Goal: Book appointment/travel/reservation

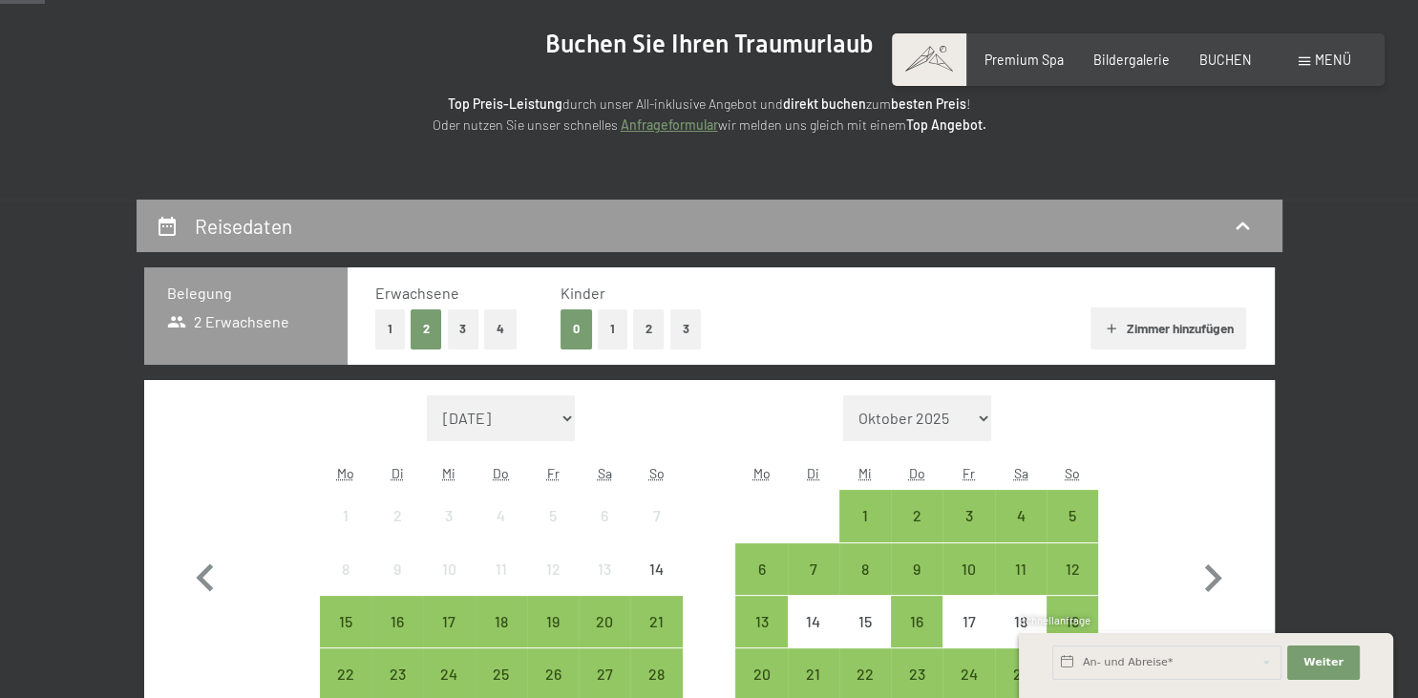
click at [644, 321] on button "2" at bounding box center [649, 328] width 32 height 39
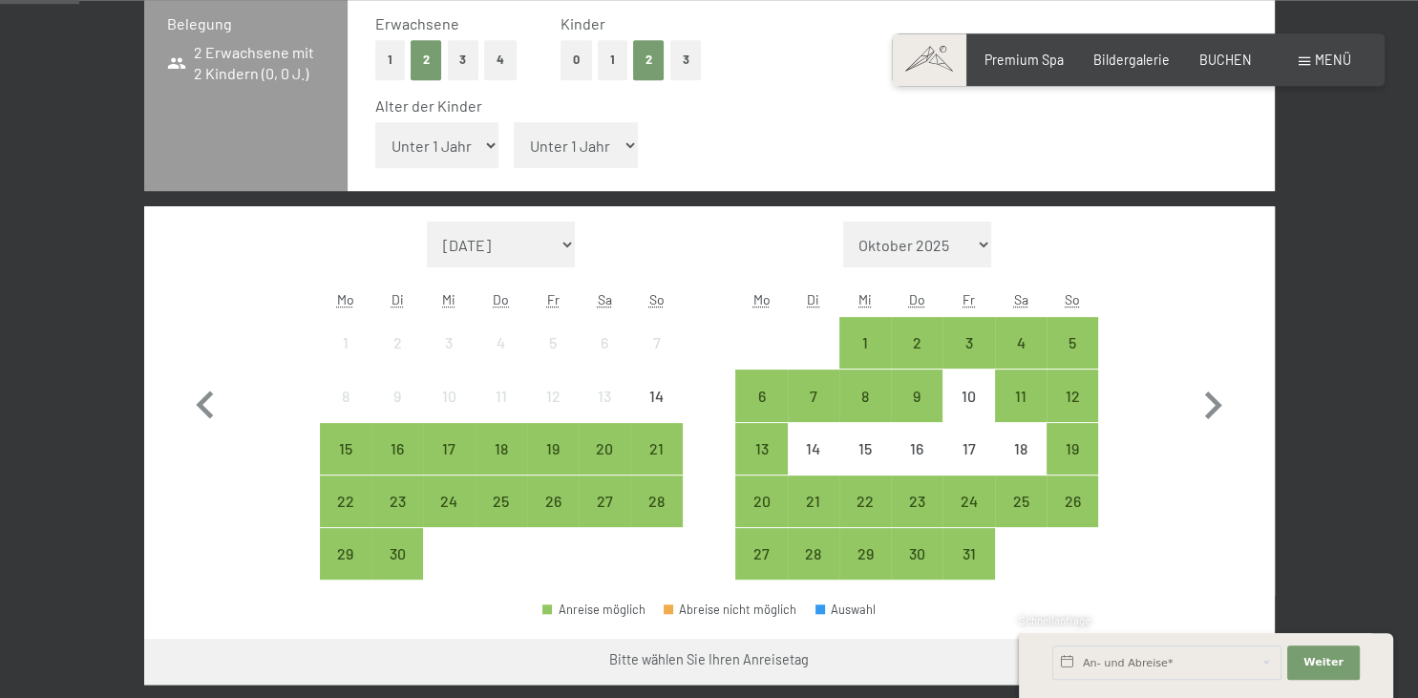
scroll to position [504, 0]
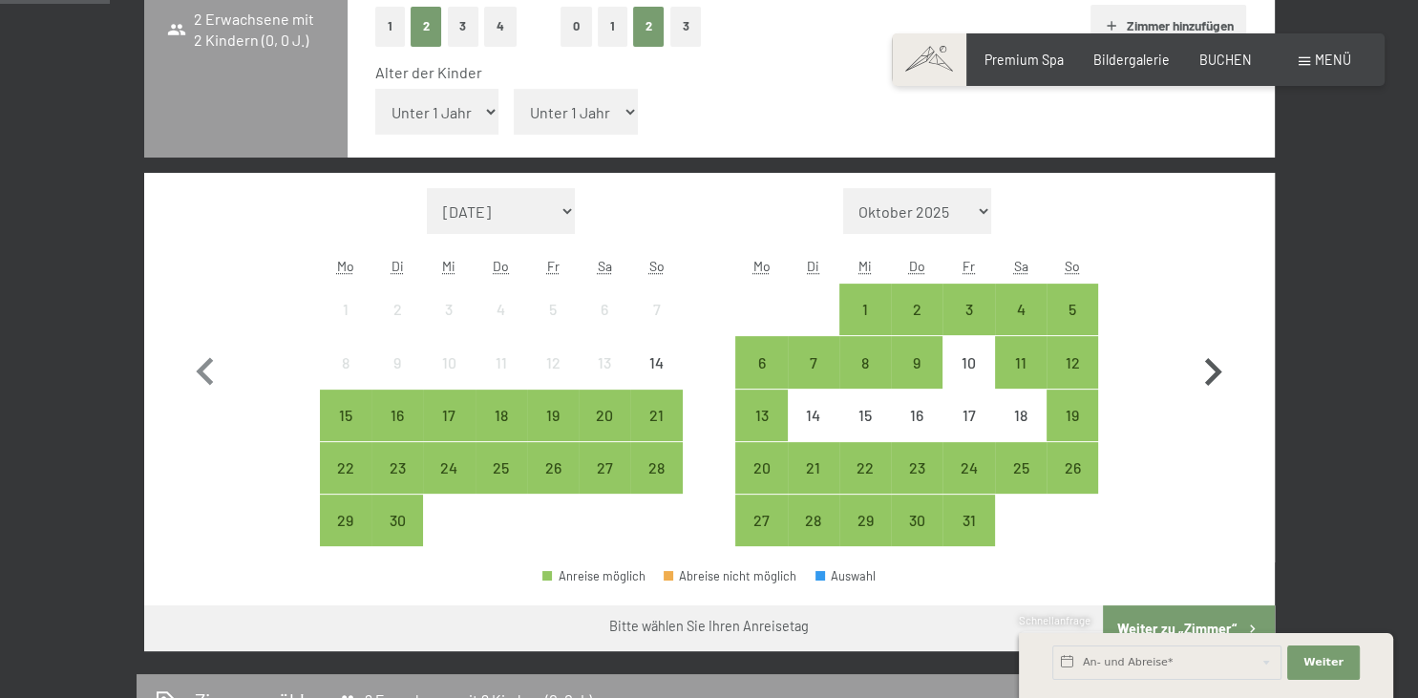
click at [1209, 367] on icon "button" at bounding box center [1212, 372] width 55 height 55
select select "[DATE]"
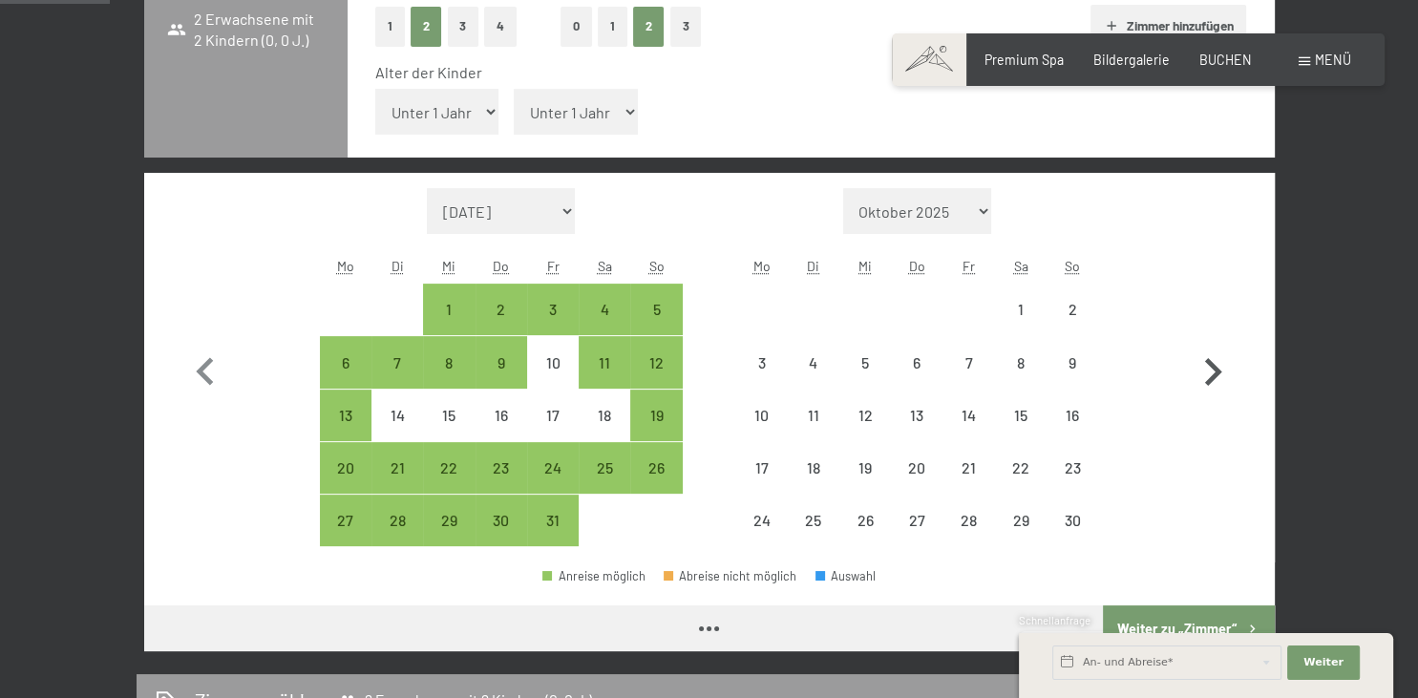
select select "[DATE]"
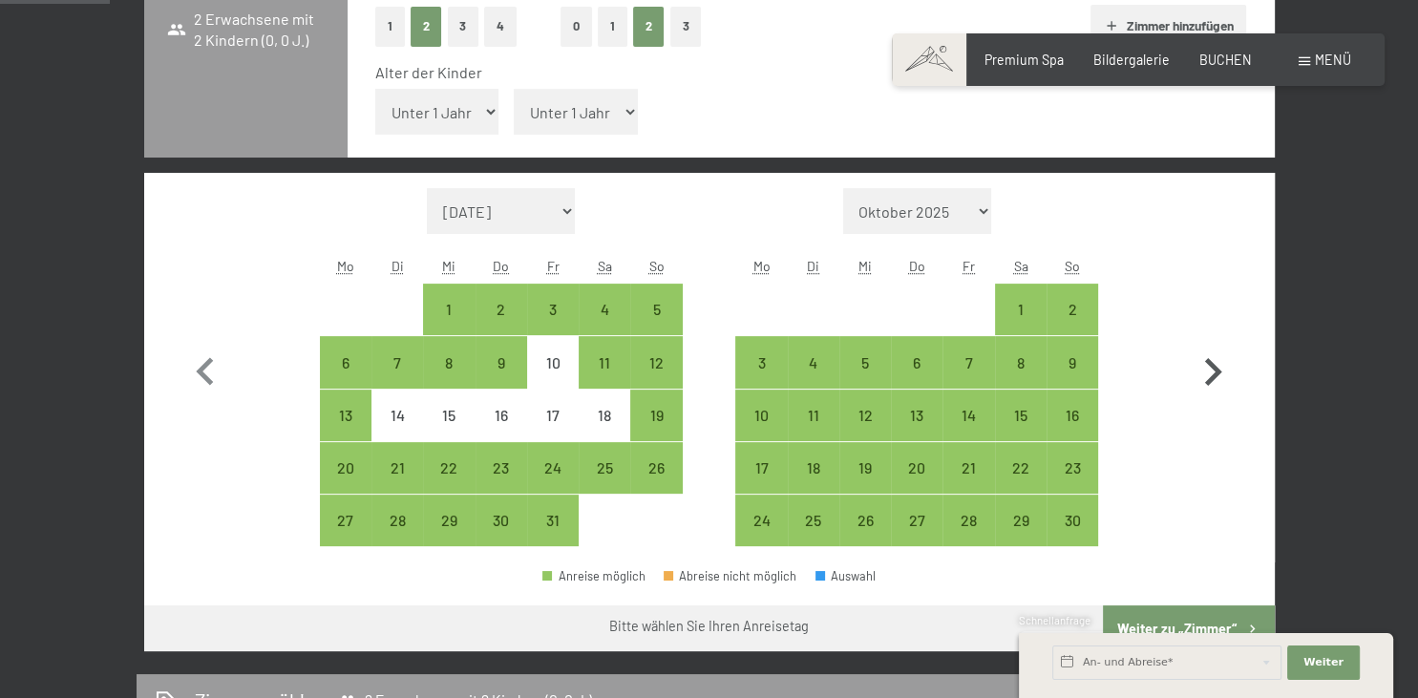
click at [1209, 367] on icon "button" at bounding box center [1212, 372] width 55 height 55
select select "[DATE]"
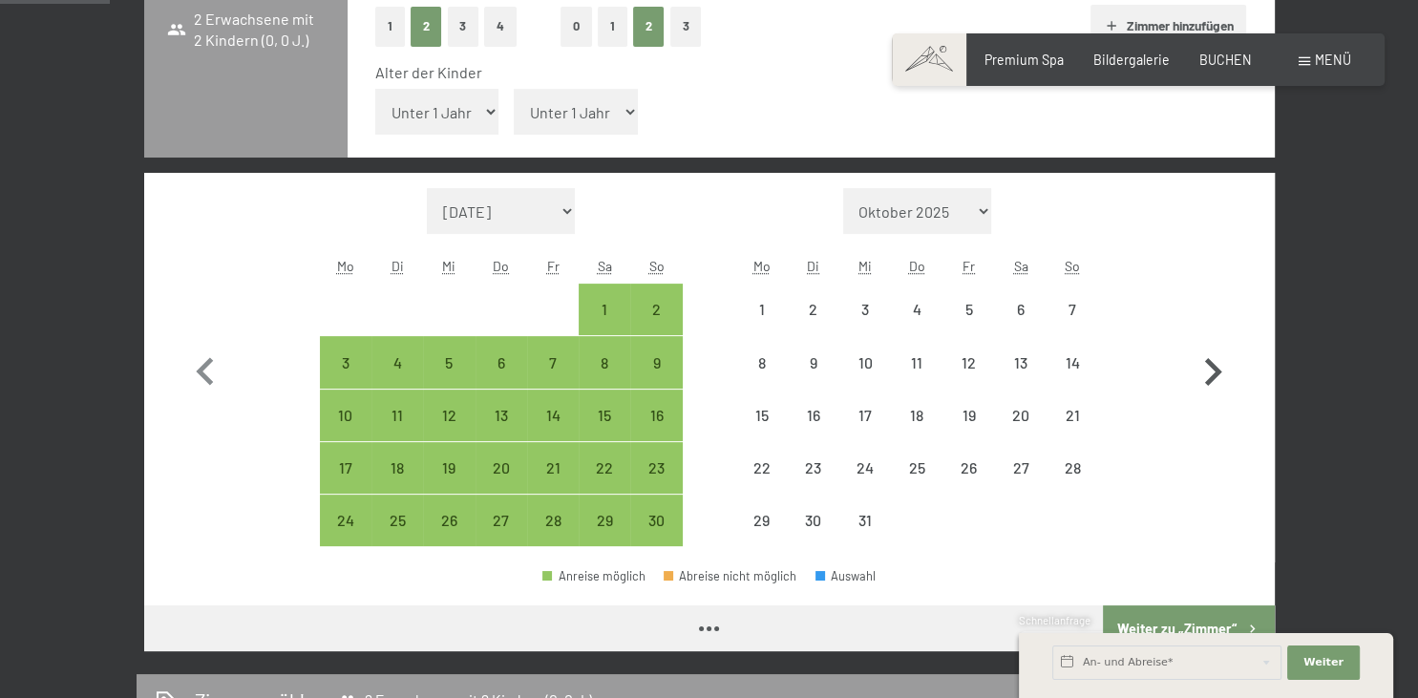
click at [1209, 367] on icon "button" at bounding box center [1212, 372] width 55 height 55
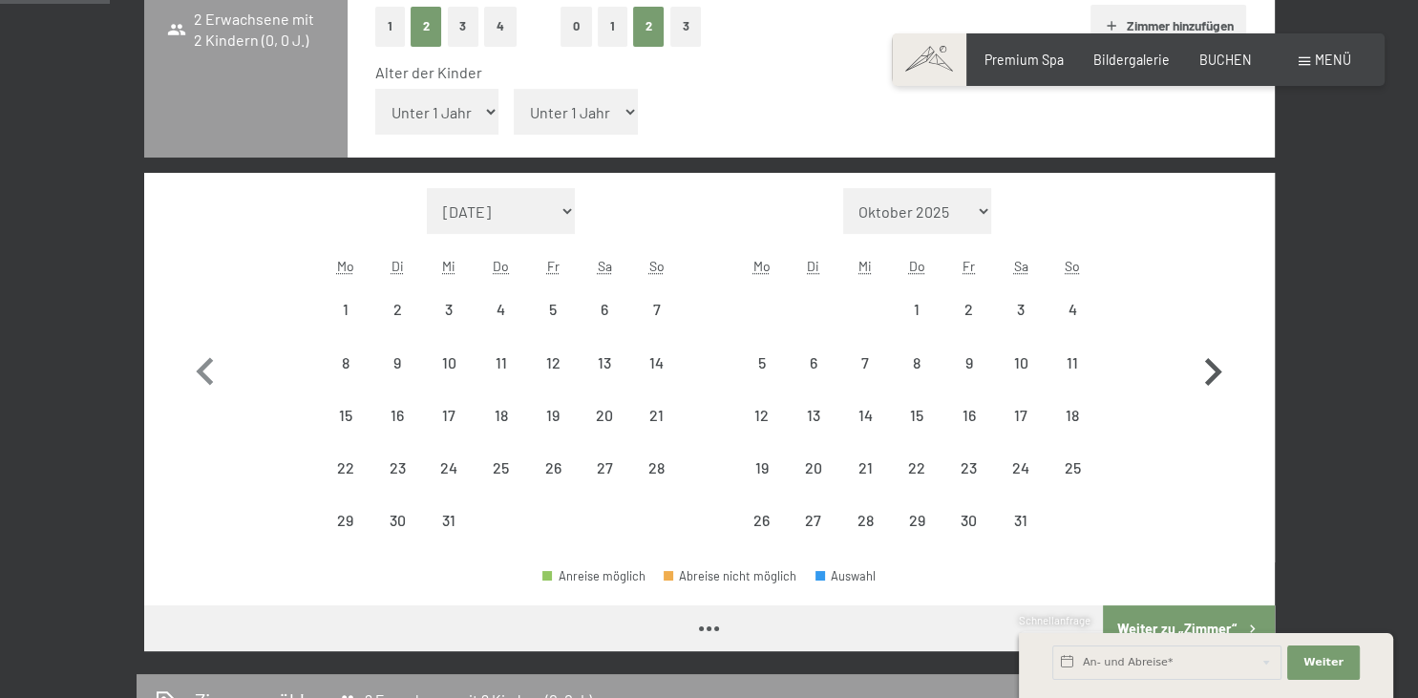
select select "[DATE]"
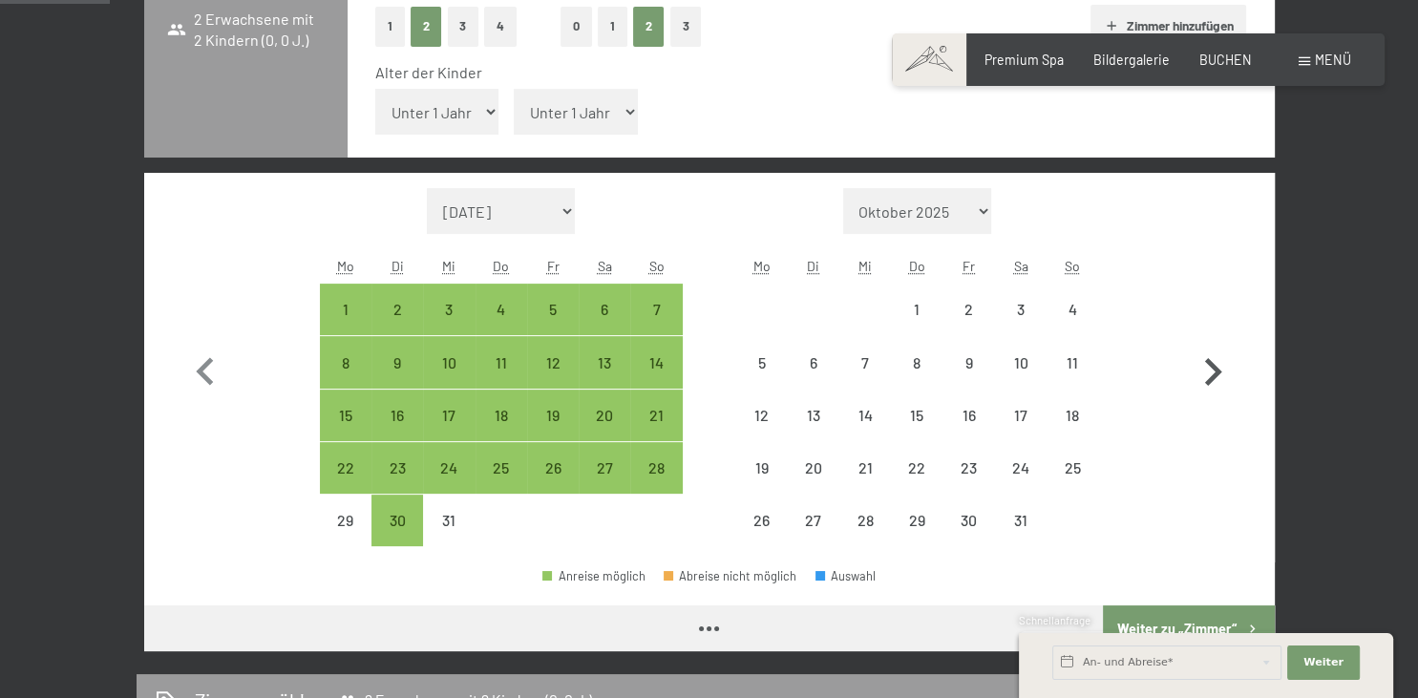
select select "[DATE]"
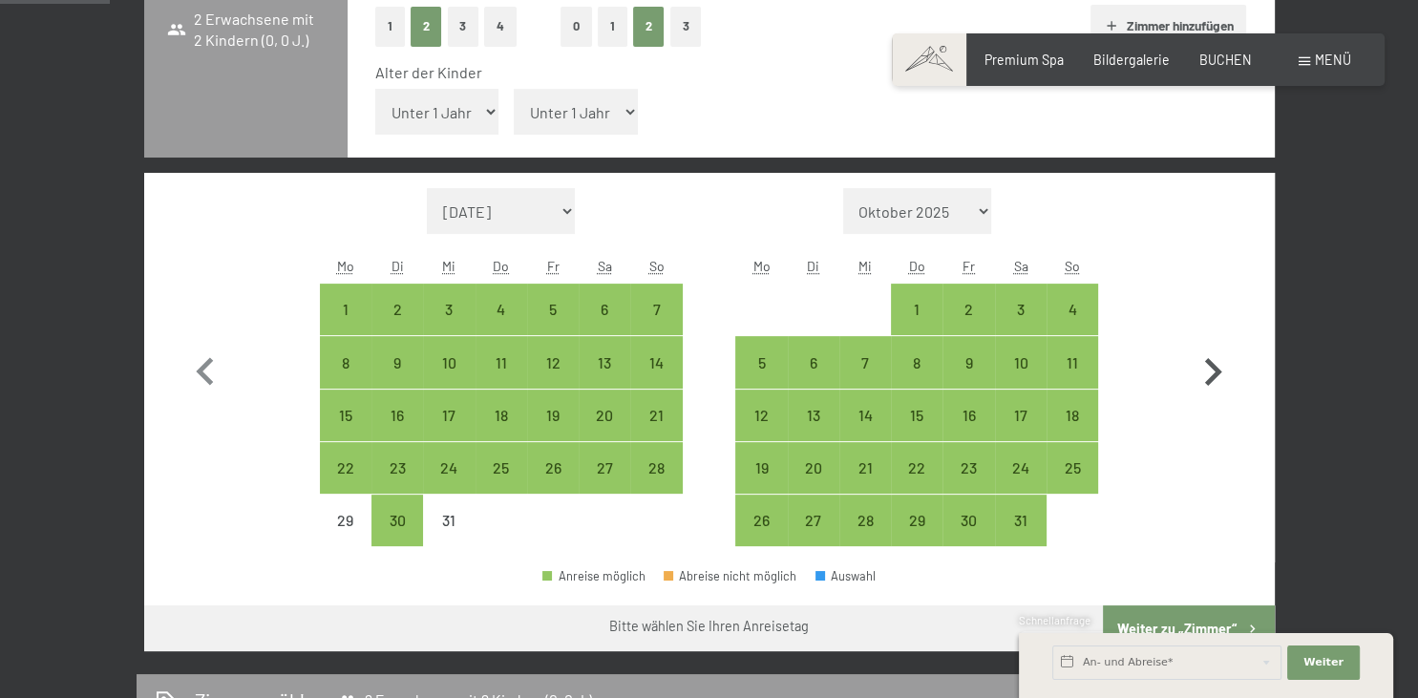
click at [1209, 367] on icon "button" at bounding box center [1212, 372] width 55 height 55
select select "[DATE]"
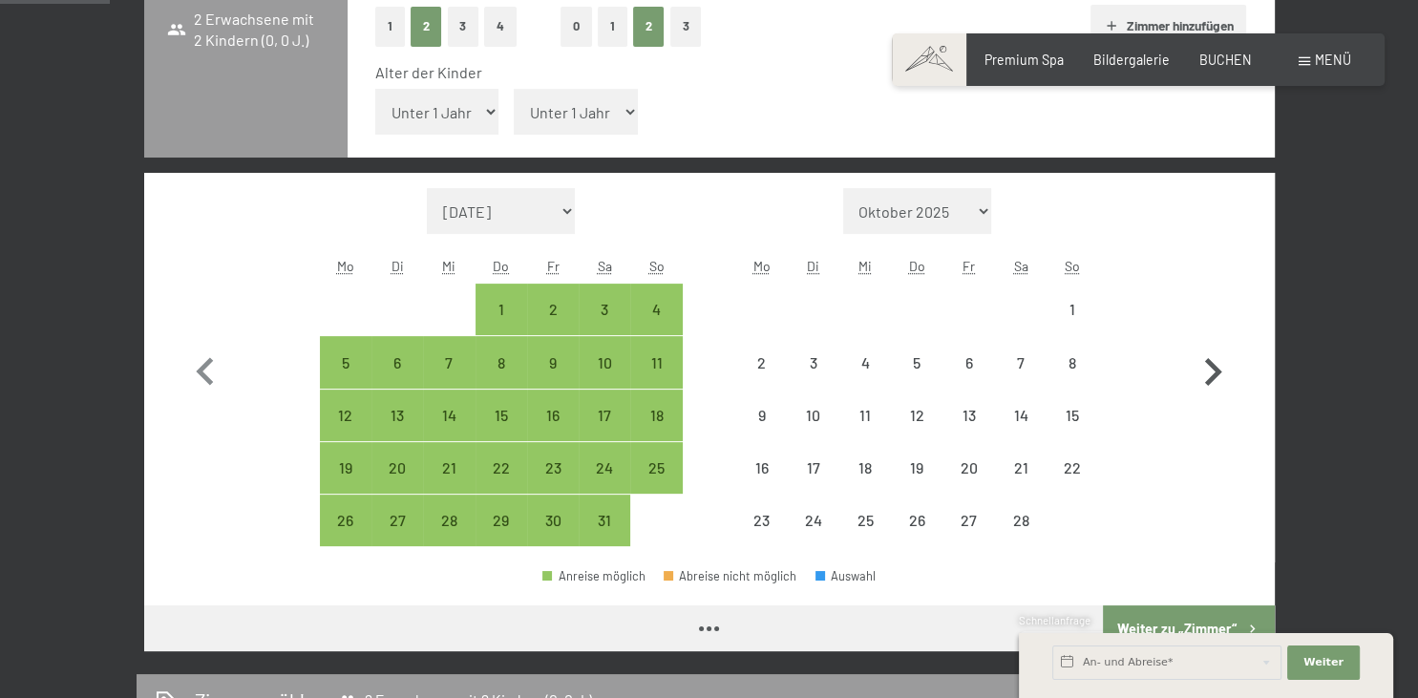
select select "[DATE]"
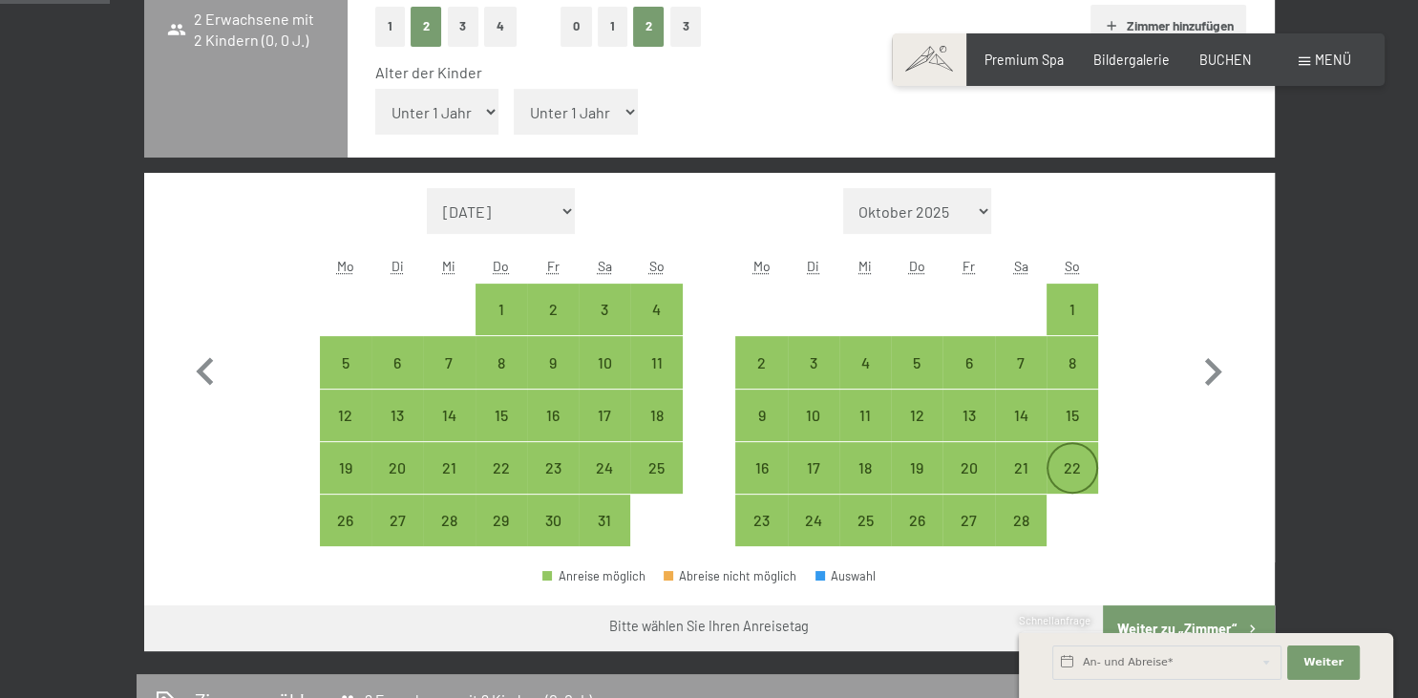
click at [1079, 473] on div "22" at bounding box center [1072, 484] width 48 height 48
select select "[DATE]"
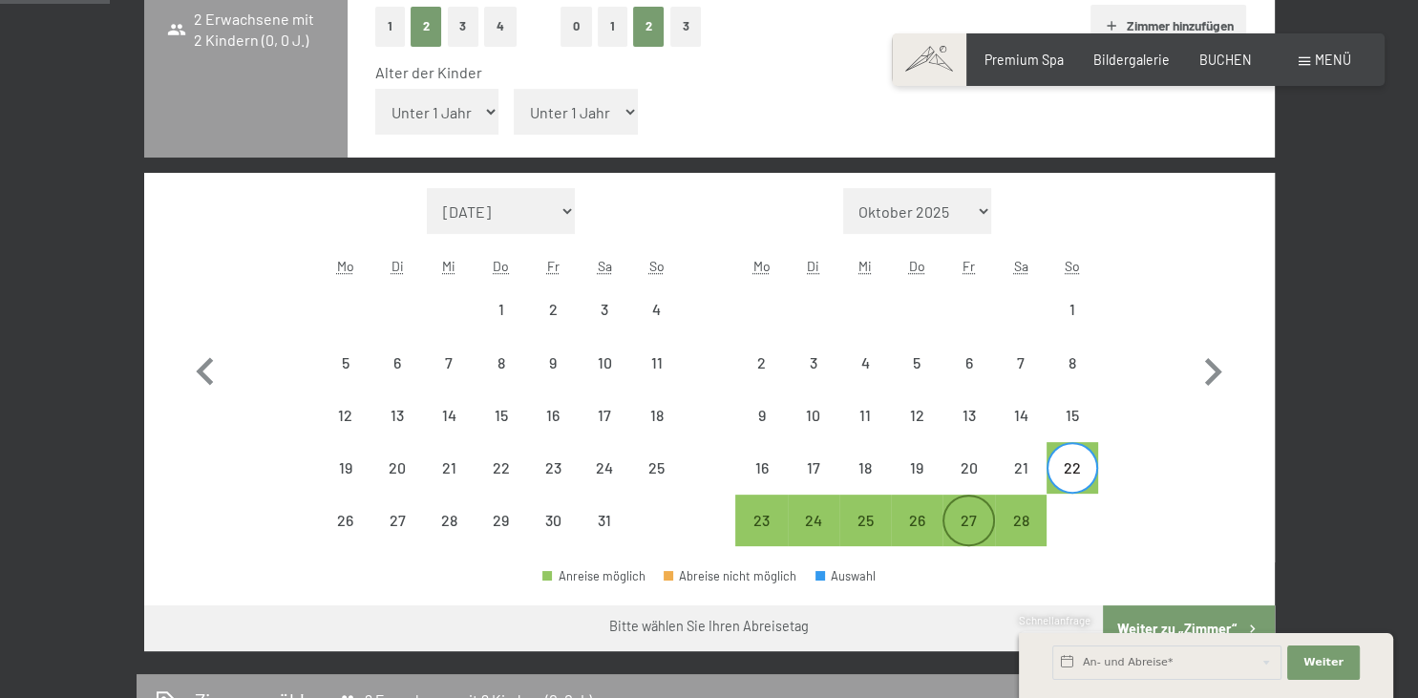
click at [968, 521] on div "27" at bounding box center [968, 537] width 48 height 48
select select "[DATE]"
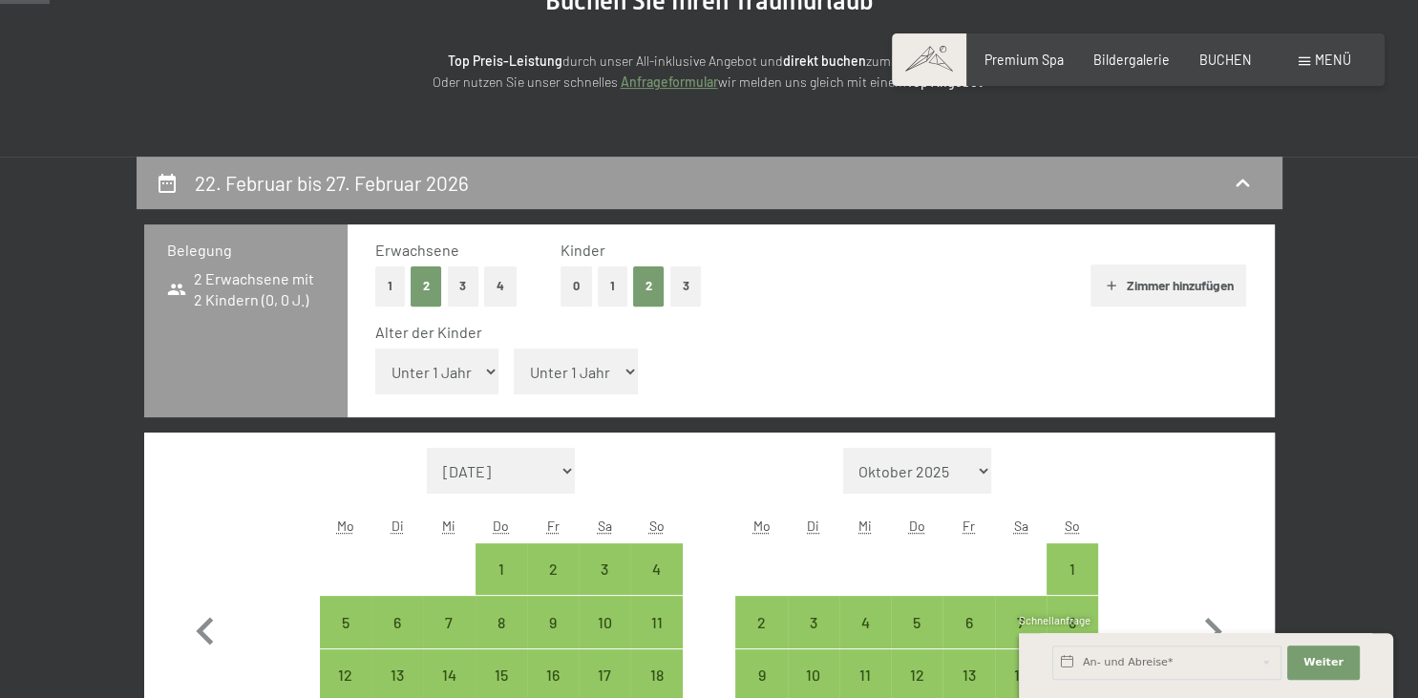
scroll to position [201, 0]
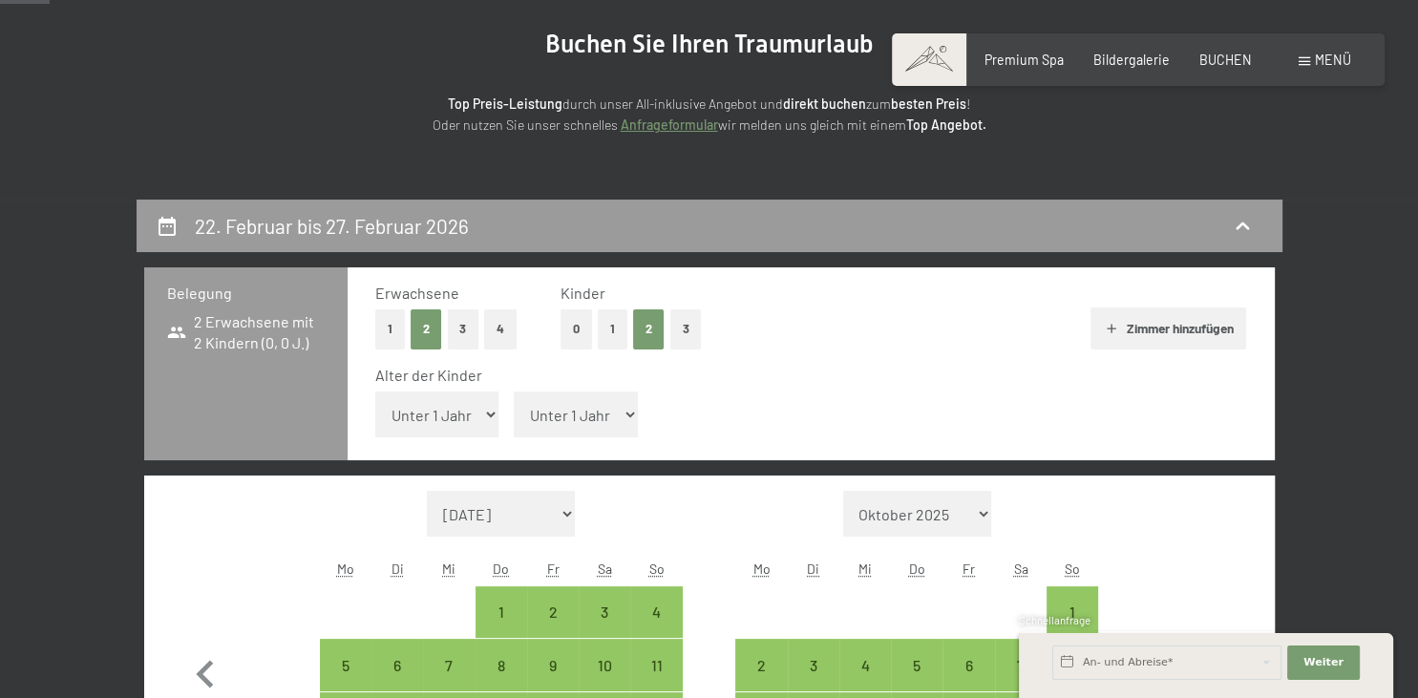
select select "9"
click option "9 Jahre" at bounding box center [0, 0] width 0 height 0
select select "[DATE]"
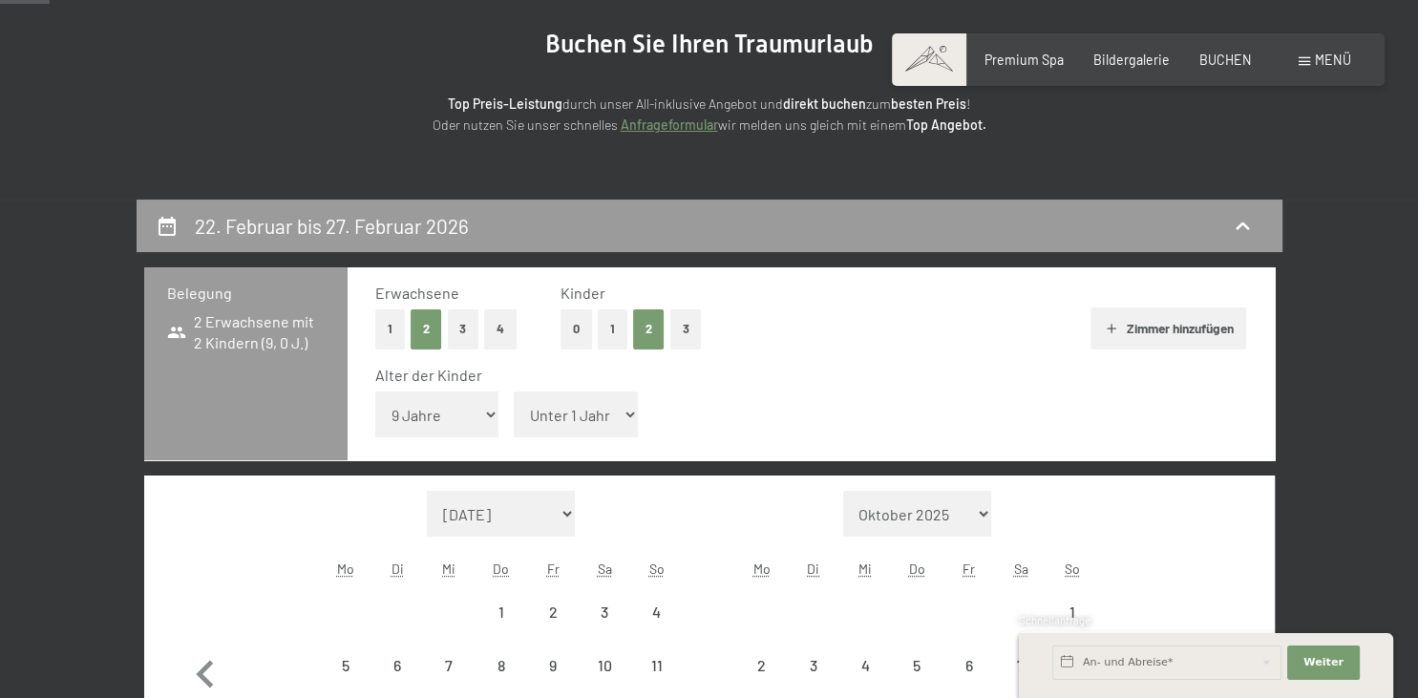
click at [514, 391] on select "Unter 1 Jahr 1 Jahr 2 Jahre 3 Jahre 4 Jahre 5 Jahre 6 Jahre 7 Jahre 8 Jahre 9 J…" at bounding box center [576, 414] width 124 height 46
select select "[DATE]"
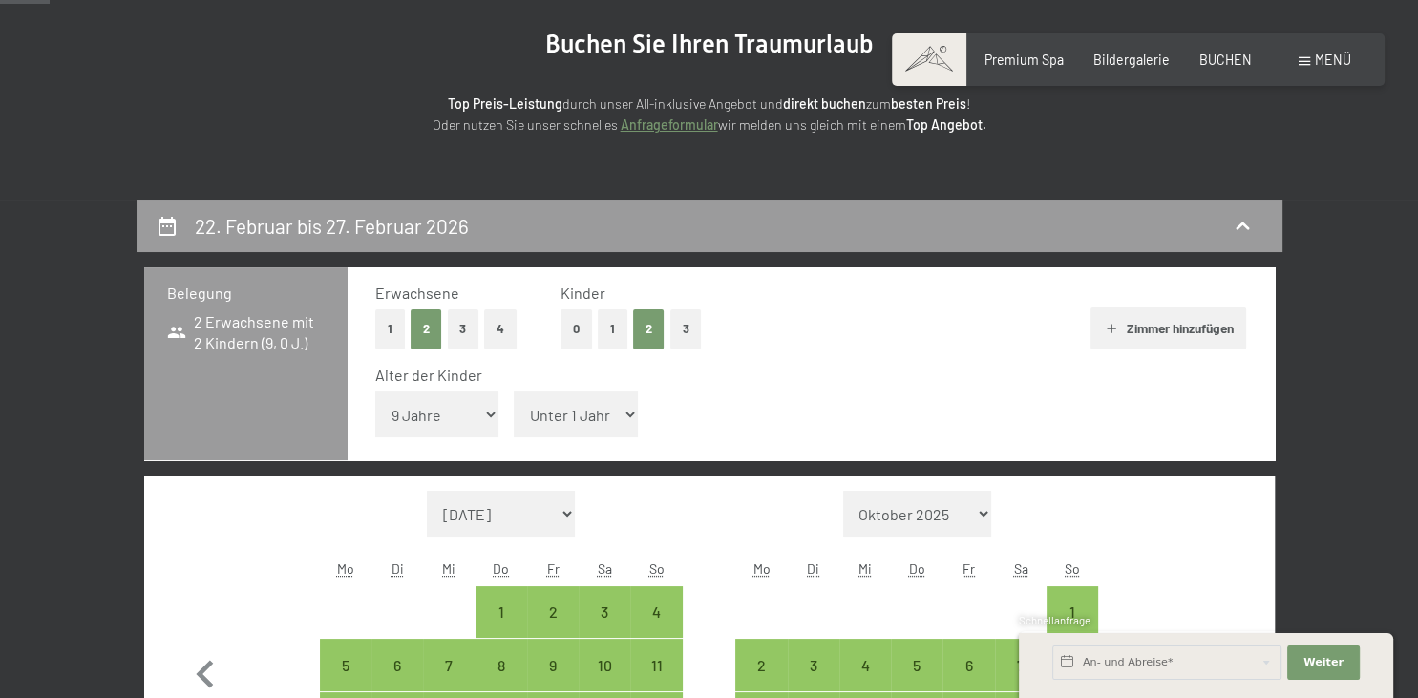
select select "13"
click option "13 Jahre" at bounding box center [0, 0] width 0 height 0
select select "[DATE]"
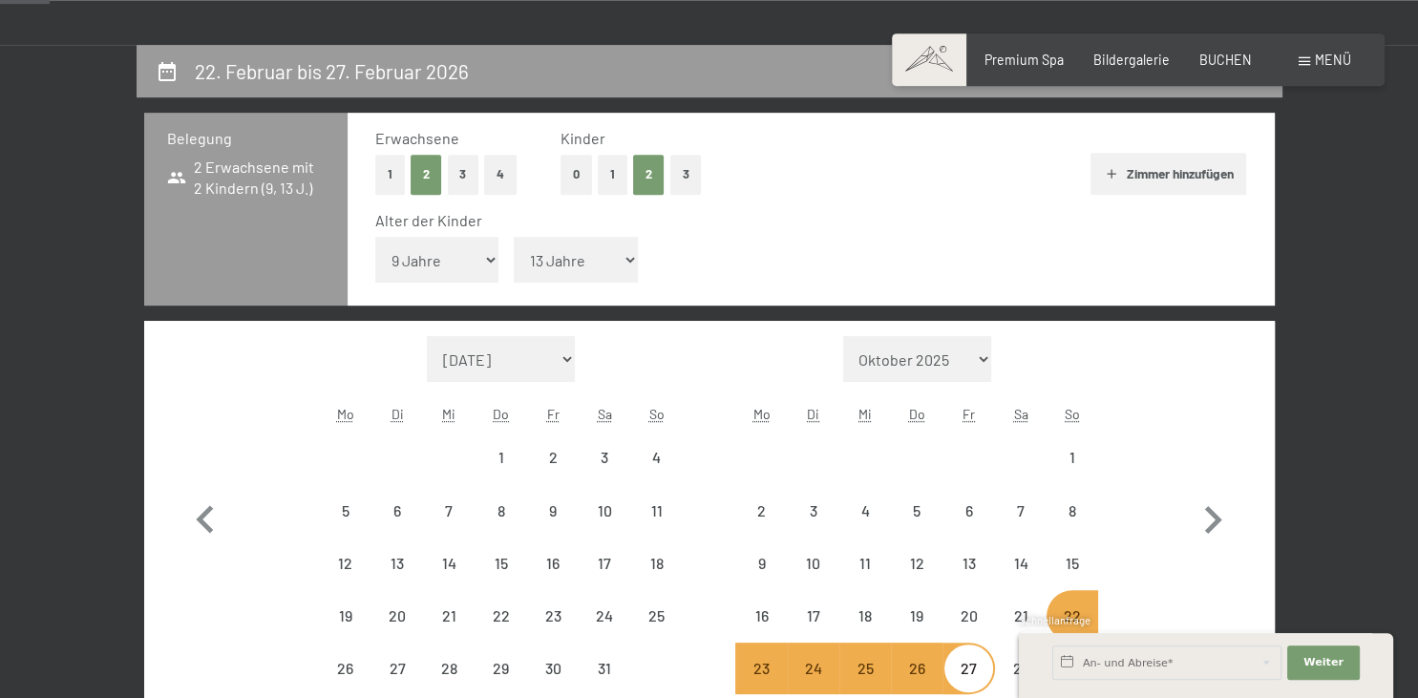
scroll to position [504, 0]
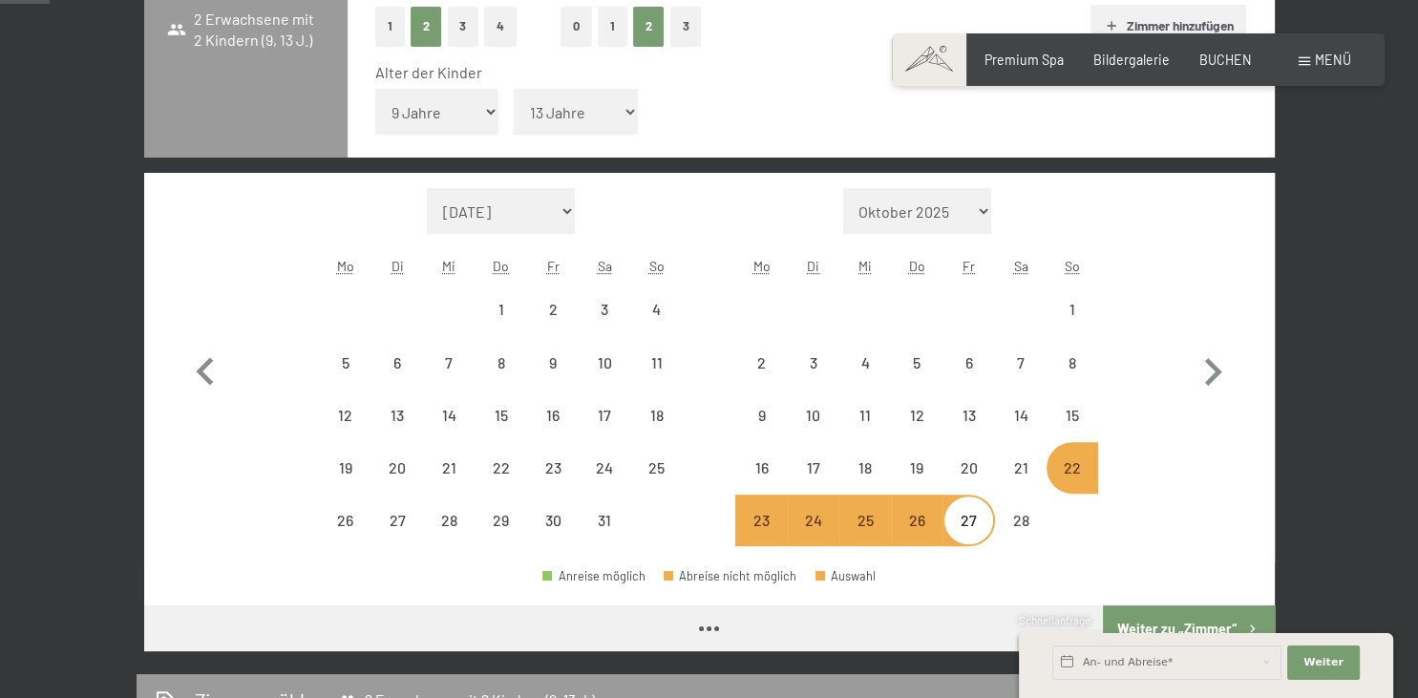
select select "[DATE]"
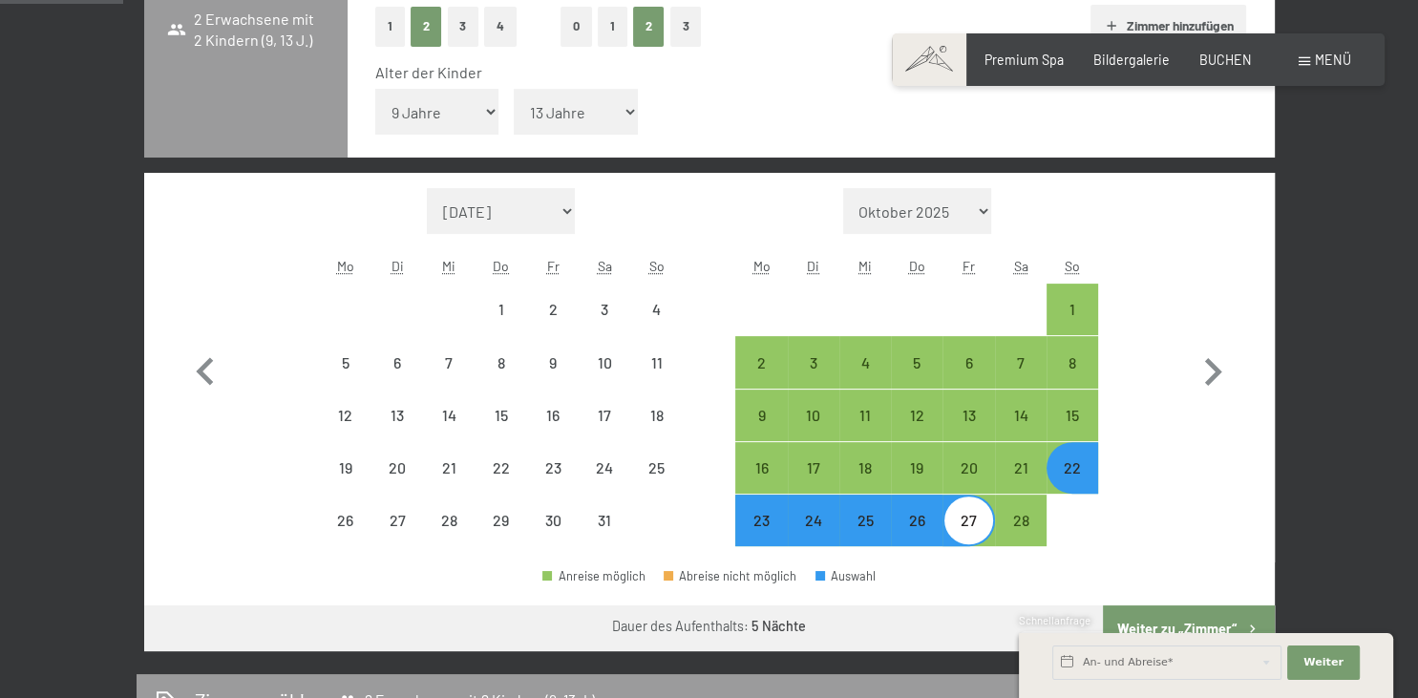
select select "[DATE]"
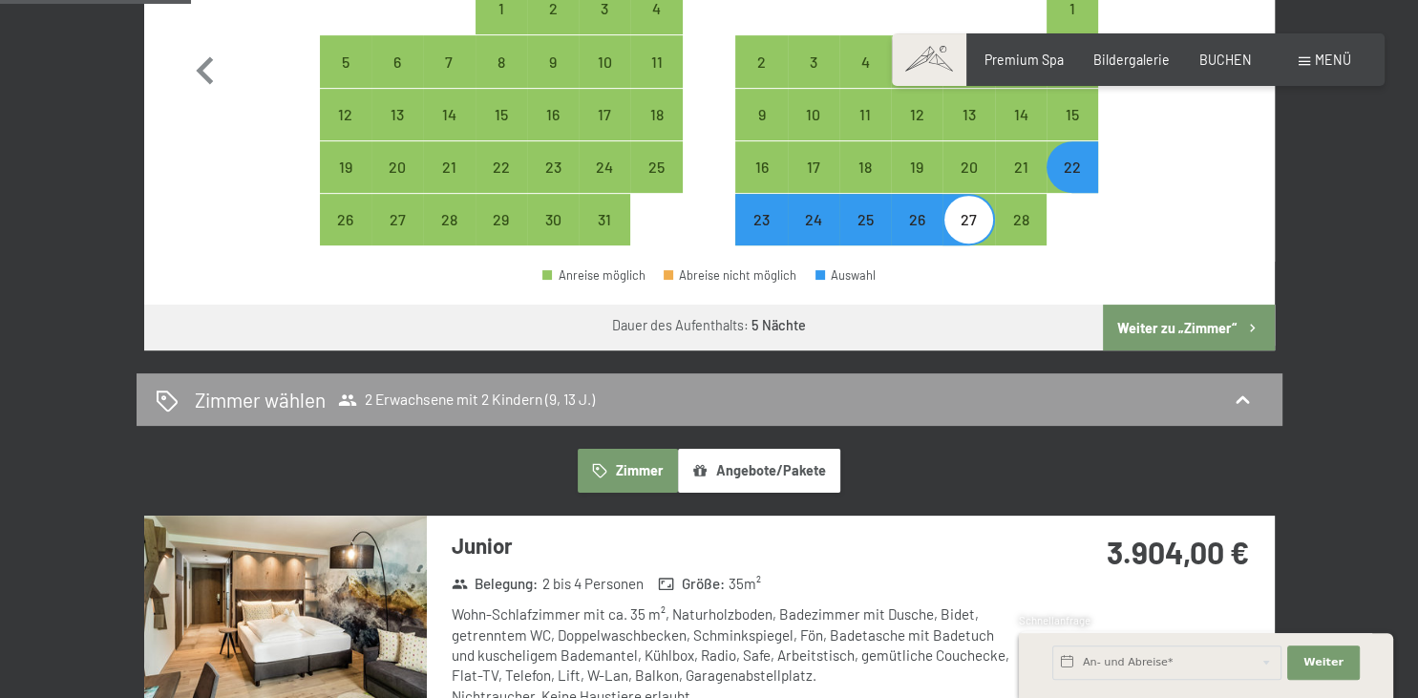
scroll to position [806, 0]
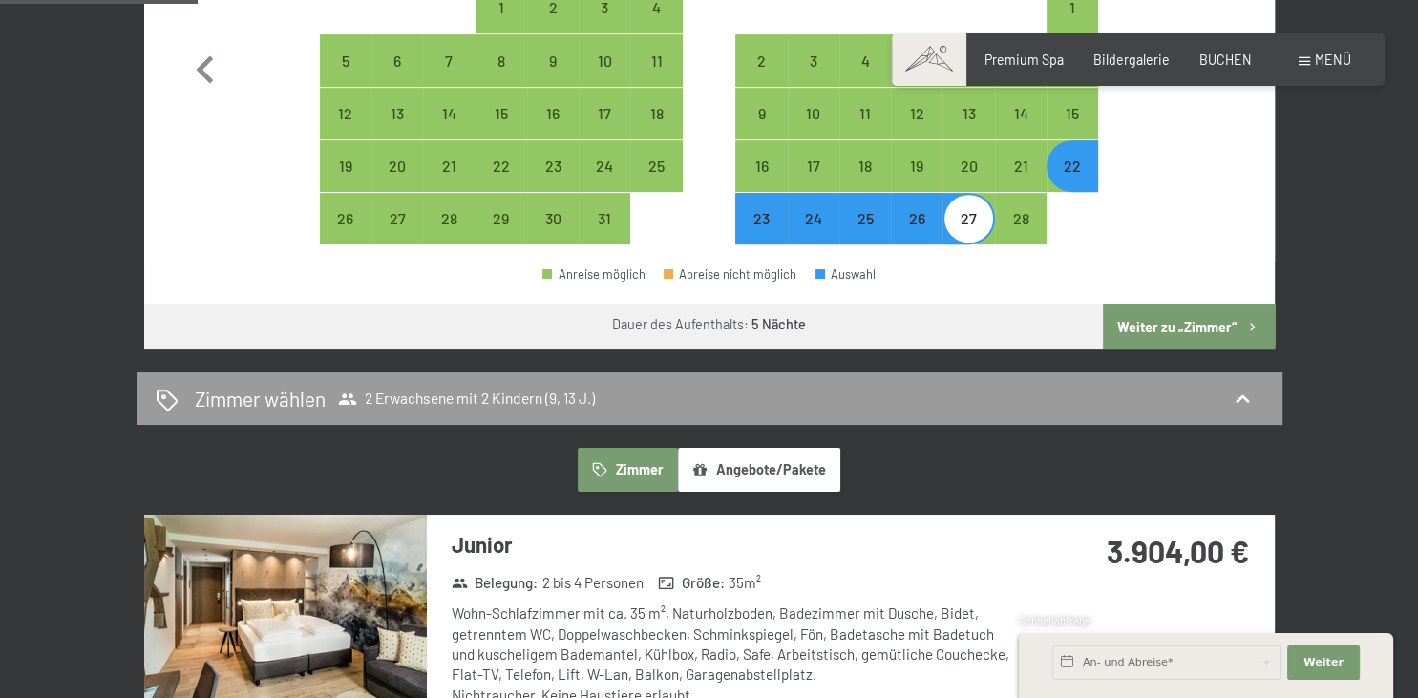
click at [1190, 327] on button "Weiter zu „Zimmer“" at bounding box center [1188, 327] width 171 height 46
select select "[DATE]"
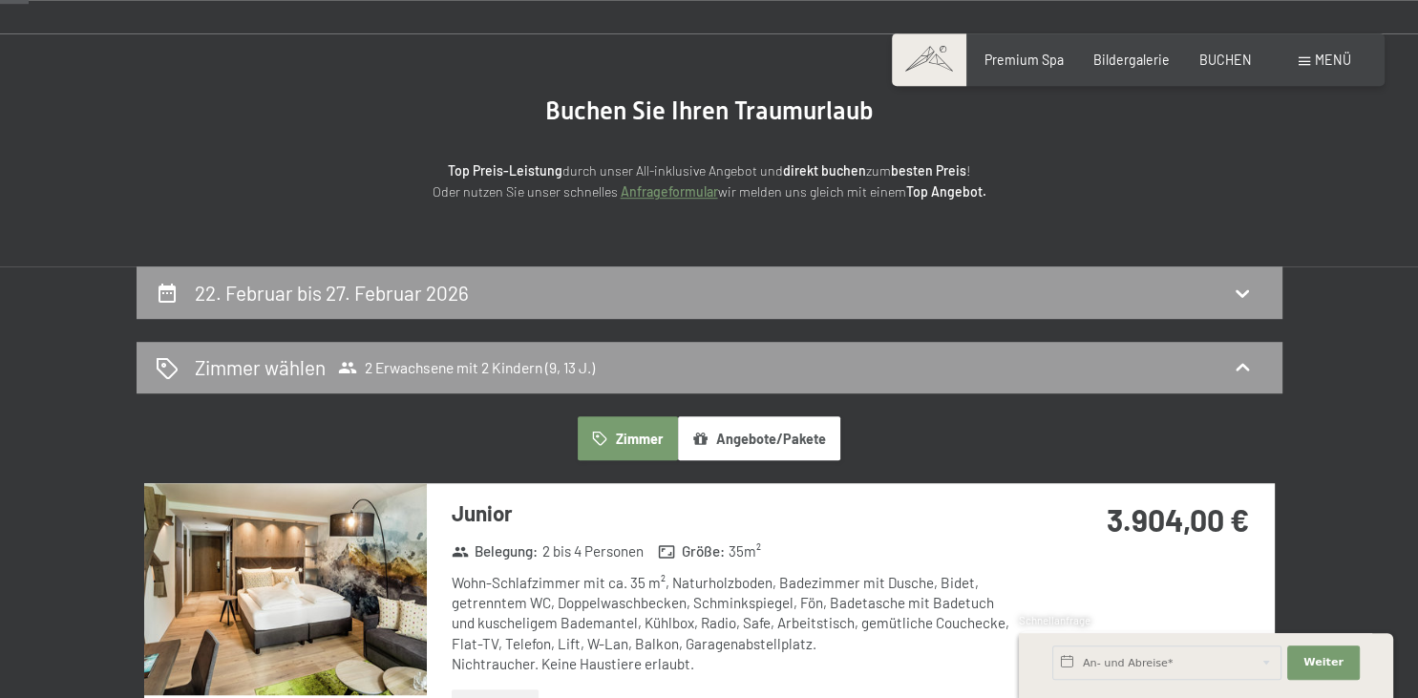
scroll to position [100, 0]
